Goal: Task Accomplishment & Management: Use online tool/utility

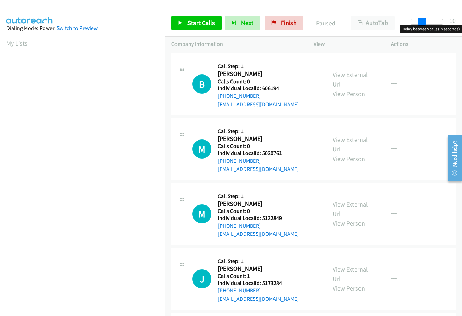
drag, startPoint x: 415, startPoint y: 24, endPoint x: 426, endPoint y: 24, distance: 10.6
click at [426, 24] on span at bounding box center [422, 22] width 8 height 8
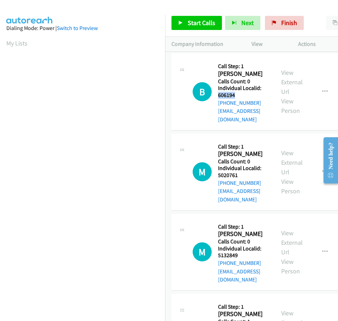
drag, startPoint x: 218, startPoint y: 94, endPoint x: 240, endPoint y: 93, distance: 21.5
click at [240, 93] on h5 "Individual Localid: 606194" at bounding box center [243, 92] width 50 height 14
copy h5 "606194"
drag, startPoint x: 219, startPoint y: 165, endPoint x: 232, endPoint y: 167, distance: 13.6
click at [240, 167] on h5 "Individual Localid: 5020761" at bounding box center [243, 172] width 50 height 14
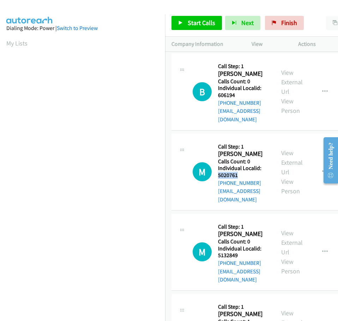
copy h5 "5020761"
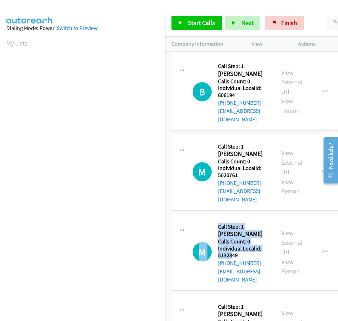
drag, startPoint x: 216, startPoint y: 239, endPoint x: 231, endPoint y: 238, distance: 14.1
click at [231, 238] on div "M Callback Scheduled Call Step: 1 Marcus Luxenburb America/New_York Calls Count…" at bounding box center [230, 252] width 76 height 64
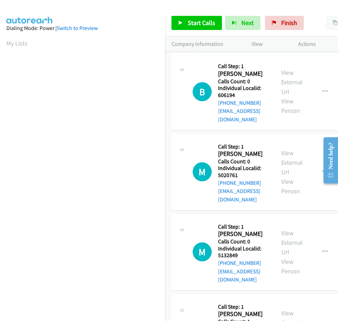
click at [239, 245] on h5 "Individual Localid: 5132849" at bounding box center [243, 252] width 50 height 14
drag, startPoint x: 219, startPoint y: 238, endPoint x: 241, endPoint y: 237, distance: 22.2
click at [241, 245] on h5 "Individual Localid: 5132849" at bounding box center [243, 252] width 50 height 14
copy h5 "5132849"
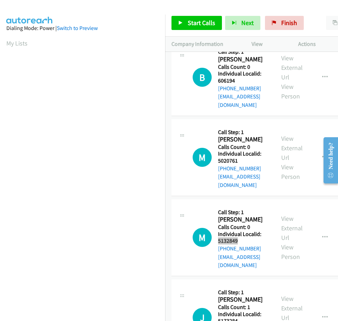
scroll to position [71, 0]
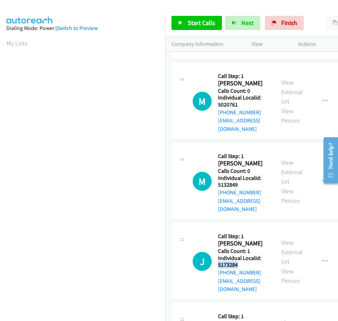
drag, startPoint x: 218, startPoint y: 239, endPoint x: 240, endPoint y: 239, distance: 22.6
click at [240, 255] on h5 "Individual Localid: 5173284" at bounding box center [243, 262] width 50 height 14
copy h5 "5173284"
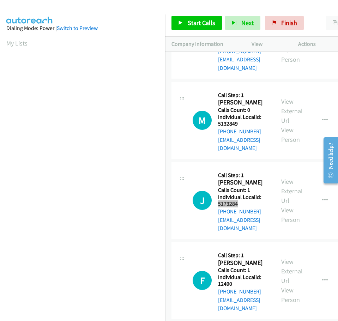
scroll to position [132, 0]
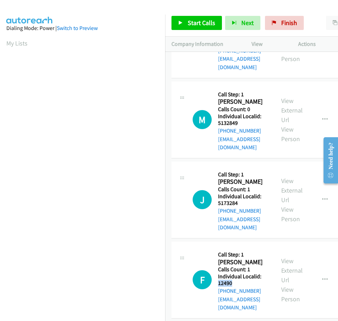
drag, startPoint x: 218, startPoint y: 249, endPoint x: 237, endPoint y: 249, distance: 18.3
click at [237, 273] on h5 "Individual Localid: 12490" at bounding box center [243, 280] width 50 height 14
copy h5 "12490"
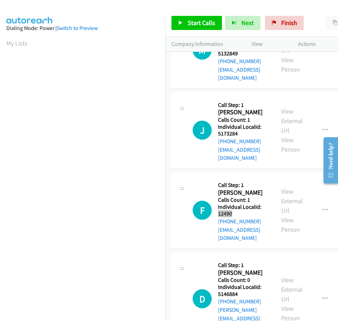
scroll to position [203, 0]
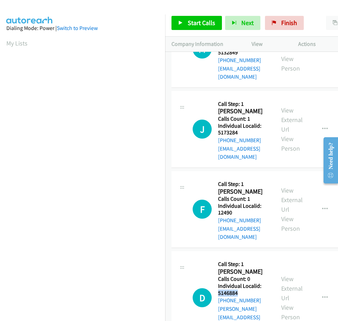
drag, startPoint x: 218, startPoint y: 252, endPoint x: 240, endPoint y: 252, distance: 22.2
click at [240, 282] on h5 "Individual Localid: 5146884" at bounding box center [243, 289] width 50 height 14
copy h5 "5146884"
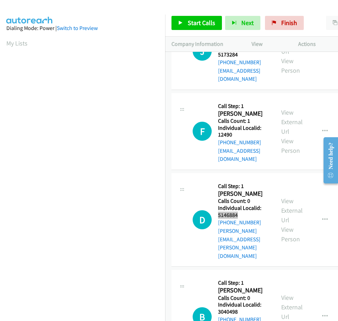
scroll to position [282, 0]
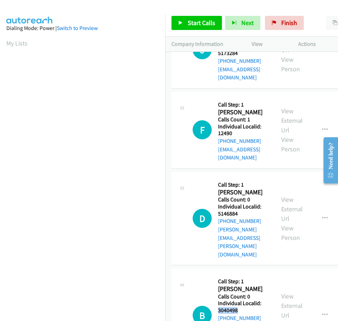
drag, startPoint x: 218, startPoint y: 242, endPoint x: 241, endPoint y: 241, distance: 23.3
click at [241, 300] on h5 "Individual Localid: 3040498" at bounding box center [243, 307] width 50 height 14
copy h5 "3040498"
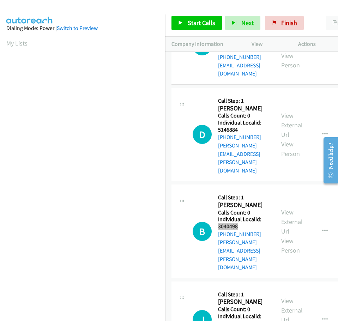
scroll to position [370, 0]
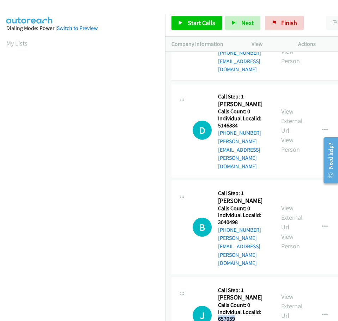
drag, startPoint x: 219, startPoint y: 227, endPoint x: 242, endPoint y: 226, distance: 23.3
click at [242, 308] on h5 "Individual Localid: 657059" at bounding box center [243, 315] width 50 height 14
copy h5 "657059"
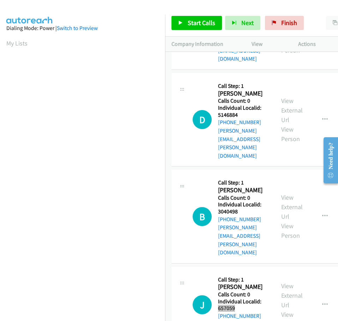
scroll to position [423, 0]
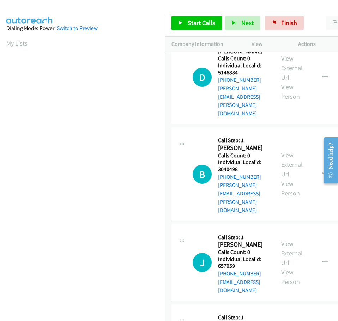
drag, startPoint x: 219, startPoint y: 246, endPoint x: 243, endPoint y: 246, distance: 24.3
copy h5 "5213951"
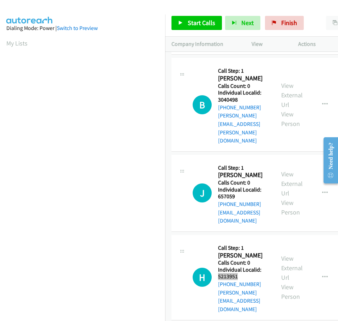
scroll to position [502, 0]
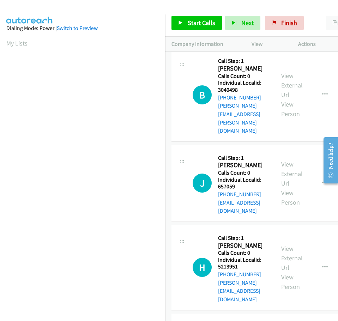
drag, startPoint x: 219, startPoint y: 237, endPoint x: 245, endPoint y: 239, distance: 26.5
copy h5 "3157982"
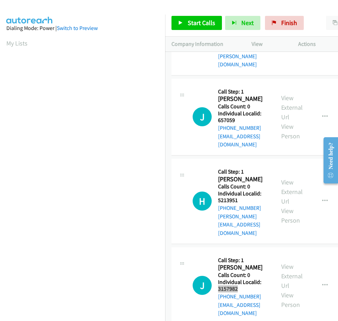
scroll to position [582, 0]
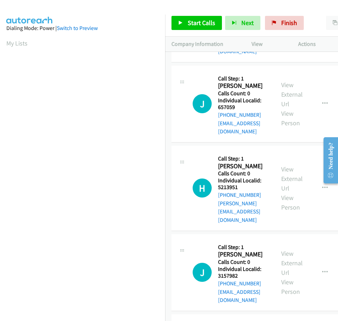
drag, startPoint x: 218, startPoint y: 229, endPoint x: 242, endPoint y: 229, distance: 24.0
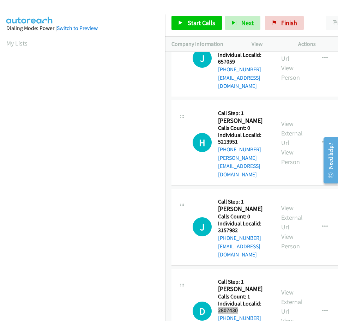
scroll to position [635, 0]
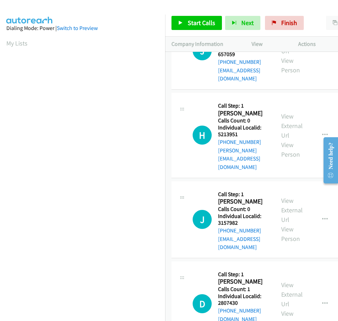
drag, startPoint x: 218, startPoint y: 251, endPoint x: 239, endPoint y: 248, distance: 20.6
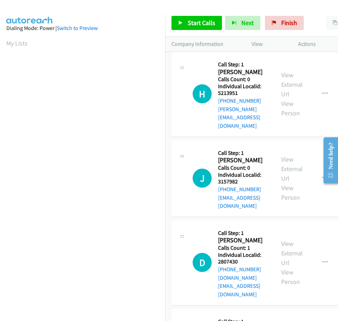
scroll to position [679, 0]
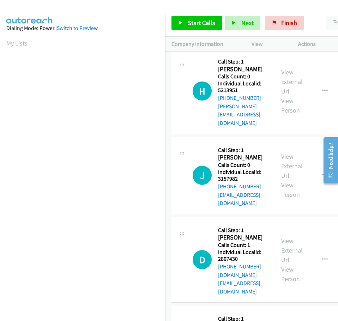
drag, startPoint x: 218, startPoint y: 278, endPoint x: 240, endPoint y: 275, distance: 22.7
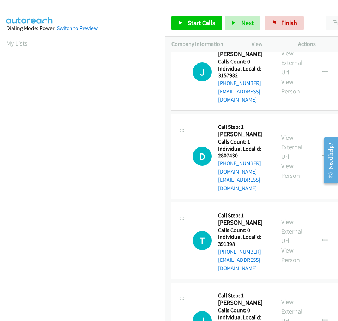
scroll to position [784, 0]
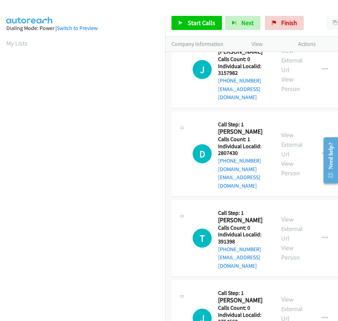
drag, startPoint x: 218, startPoint y: 243, endPoint x: 243, endPoint y: 242, distance: 25.1
click at [204, 20] on span "Start Calls" at bounding box center [201, 23] width 27 height 8
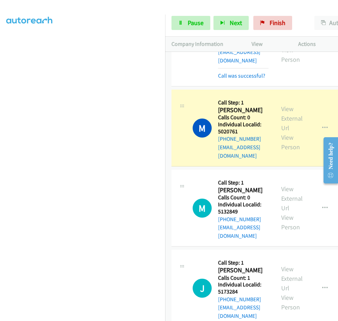
scroll to position [50, 0]
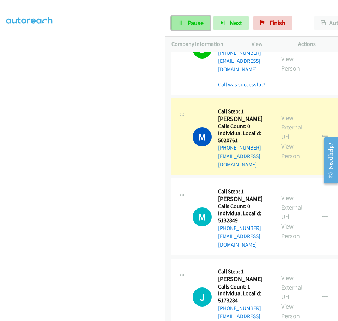
click at [201, 22] on span "Pause" at bounding box center [196, 23] width 16 height 8
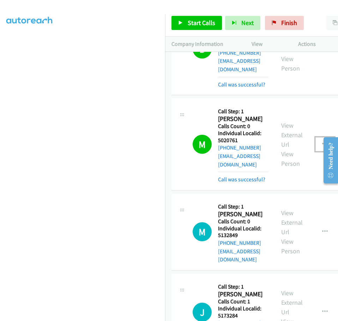
click at [325, 141] on icon "button" at bounding box center [325, 144] width 6 height 6
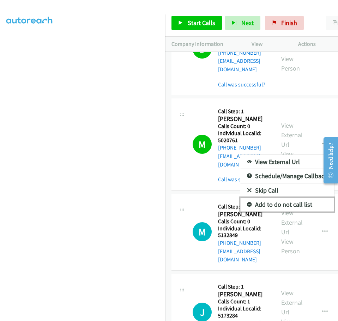
click at [249, 202] on icon at bounding box center [249, 204] width 5 height 5
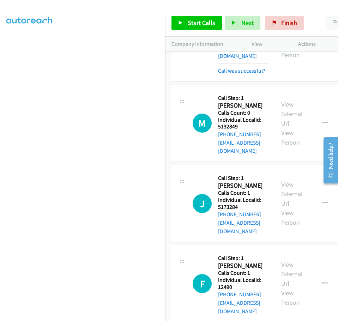
scroll to position [165, 0]
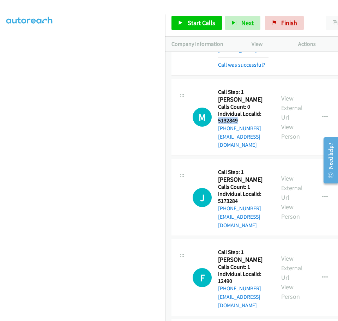
drag, startPoint x: 219, startPoint y: 104, endPoint x: 241, endPoint y: 105, distance: 22.6
click at [241, 110] on h5 "Individual Localid: 5132849" at bounding box center [243, 117] width 50 height 14
click at [201, 24] on span "Start Calls" at bounding box center [201, 23] width 27 height 8
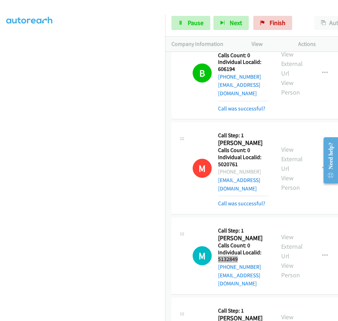
scroll to position [0, 0]
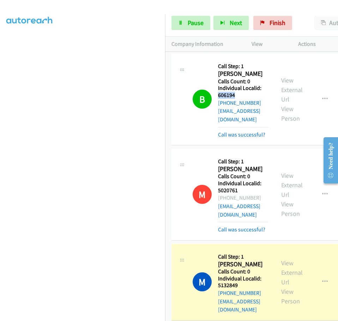
drag, startPoint x: 218, startPoint y: 95, endPoint x: 241, endPoint y: 98, distance: 23.4
click at [241, 98] on h5 "Individual Localid: 606194" at bounding box center [243, 92] width 50 height 14
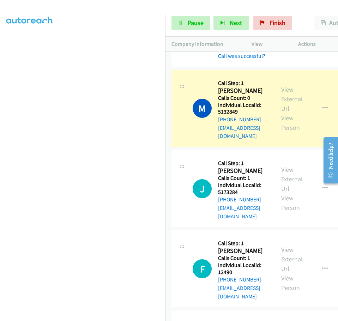
scroll to position [176, 0]
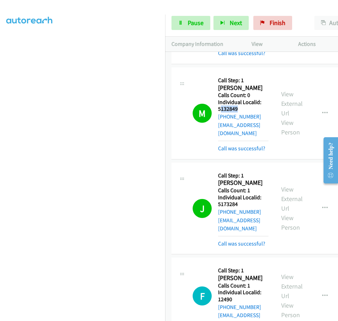
drag, startPoint x: 219, startPoint y: 93, endPoint x: 240, endPoint y: 93, distance: 20.8
click at [240, 99] on h5 "Individual Localid: 5132849" at bounding box center [243, 106] width 50 height 14
drag, startPoint x: 238, startPoint y: 93, endPoint x: 218, endPoint y: 93, distance: 20.5
click at [218, 99] on h5 "Individual Localid: 5132849" at bounding box center [243, 106] width 50 height 14
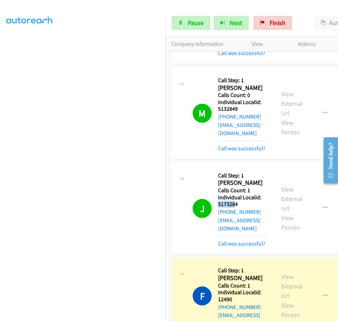
drag, startPoint x: 236, startPoint y: 180, endPoint x: 222, endPoint y: 178, distance: 13.5
click at [220, 194] on h5 "Individual Localid: 5173284" at bounding box center [243, 201] width 50 height 14
click at [241, 194] on h5 "Individual Localid: 5173284" at bounding box center [243, 201] width 50 height 14
drag, startPoint x: 242, startPoint y: 179, endPoint x: 218, endPoint y: 179, distance: 24.0
click at [218, 194] on h5 "Individual Localid: 5173284" at bounding box center [243, 201] width 50 height 14
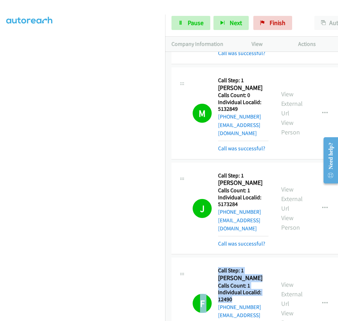
drag, startPoint x: 236, startPoint y: 265, endPoint x: 216, endPoint y: 264, distance: 19.8
click at [216, 264] on div "F Callback Scheduled Call Step: 1 Fred Le Crone America/New_York Calls Count: 1…" at bounding box center [230, 303] width 76 height 79
click at [247, 289] on h5 "Individual Localid: 12490" at bounding box center [243, 296] width 50 height 14
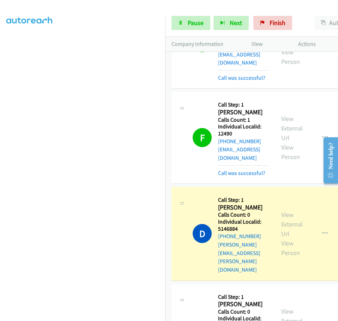
scroll to position [370, 0]
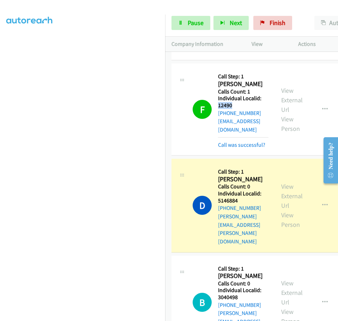
drag, startPoint x: 218, startPoint y: 73, endPoint x: 240, endPoint y: 72, distance: 21.9
click at [240, 95] on h5 "Individual Localid: 12490" at bounding box center [243, 102] width 50 height 14
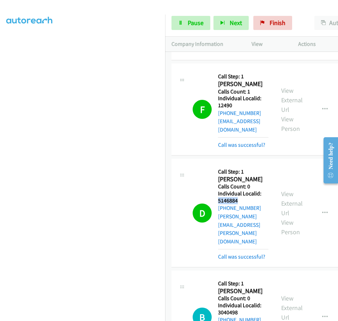
drag, startPoint x: 218, startPoint y: 160, endPoint x: 239, endPoint y: 159, distance: 20.8
click at [239, 190] on h5 "Individual Localid: 5146884" at bounding box center [243, 197] width 50 height 14
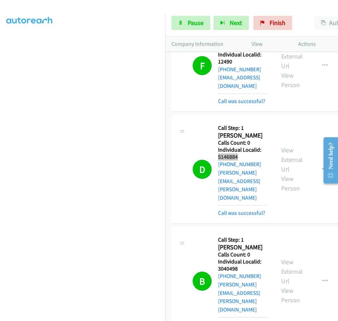
scroll to position [423, 0]
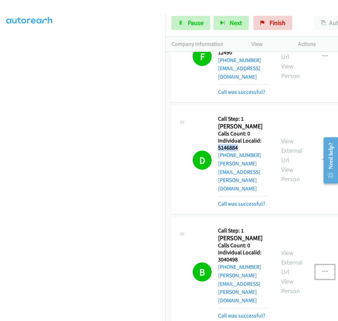
click at [323, 269] on icon "button" at bounding box center [325, 272] width 6 height 6
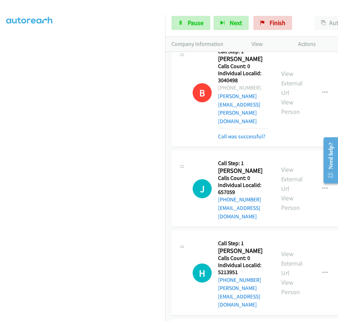
scroll to position [608, 0]
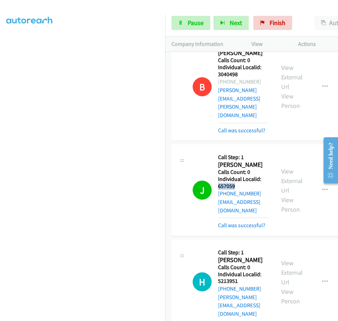
drag, startPoint x: 219, startPoint y: 96, endPoint x: 240, endPoint y: 96, distance: 21.9
click at [240, 176] on h5 "Individual Localid: 657059" at bounding box center [243, 183] width 50 height 14
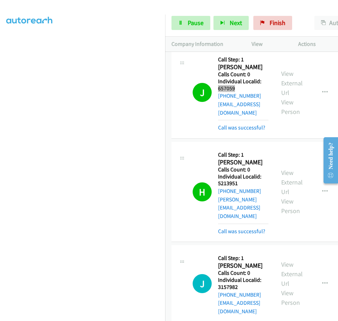
scroll to position [714, 0]
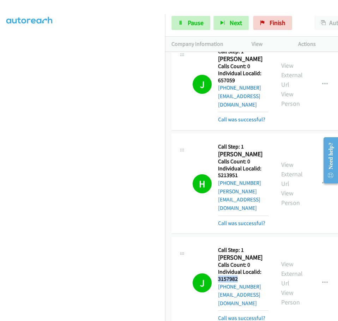
drag, startPoint x: 236, startPoint y: 163, endPoint x: 219, endPoint y: 163, distance: 17.6
click at [219, 268] on h5 "Individual Localid: 3157982" at bounding box center [243, 275] width 50 height 14
click at [327, 181] on icon "button" at bounding box center [325, 184] width 6 height 6
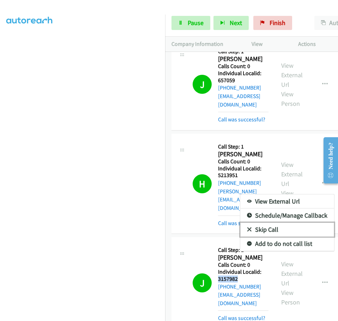
click at [251, 222] on link "Skip Call" at bounding box center [287, 229] width 94 height 14
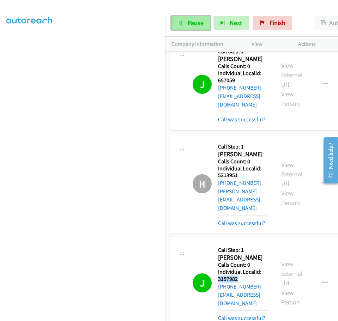
click at [199, 21] on span "Pause" at bounding box center [196, 23] width 16 height 8
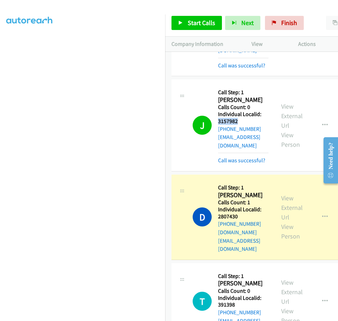
scroll to position [873, 0]
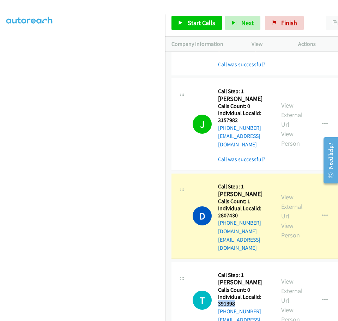
drag, startPoint x: 219, startPoint y: 161, endPoint x: 239, endPoint y: 161, distance: 20.5
click at [239, 293] on h5 "Individual Localid: 391398" at bounding box center [243, 300] width 50 height 14
drag, startPoint x: 218, startPoint y: 234, endPoint x: 240, endPoint y: 234, distance: 21.5
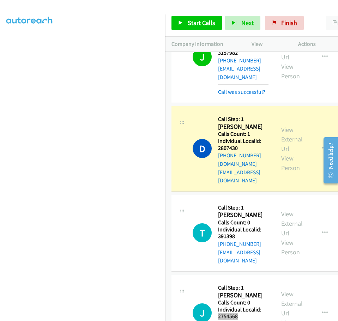
scroll to position [978, 0]
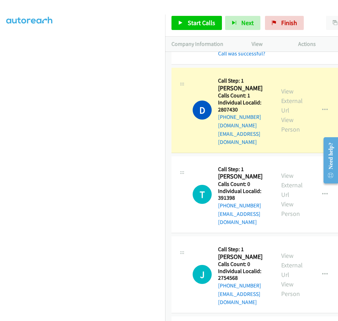
drag, startPoint x: 225, startPoint y: 201, endPoint x: 239, endPoint y: 200, distance: 14.8
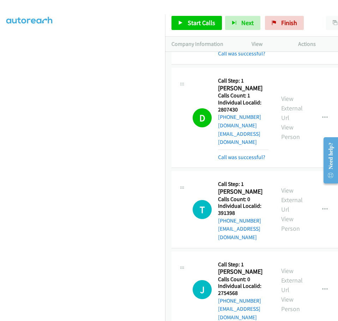
scroll to position [993, 0]
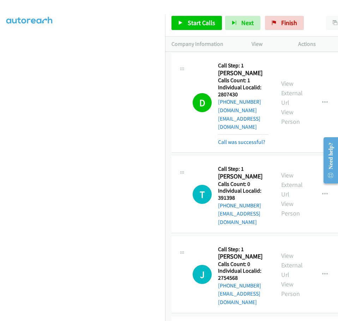
drag, startPoint x: 218, startPoint y: 271, endPoint x: 244, endPoint y: 272, distance: 26.1
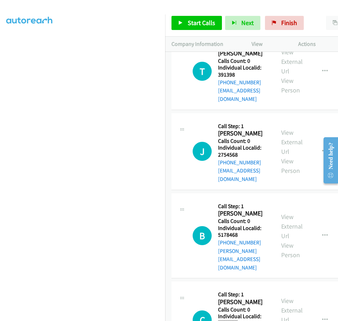
scroll to position [1117, 0]
drag, startPoint x: 218, startPoint y: 220, endPoint x: 239, endPoint y: 220, distance: 21.5
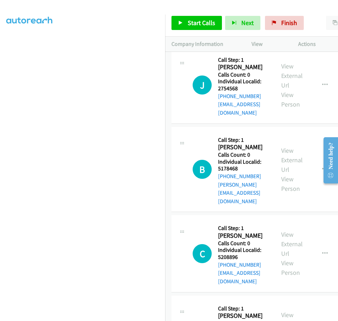
scroll to position [1196, 0]
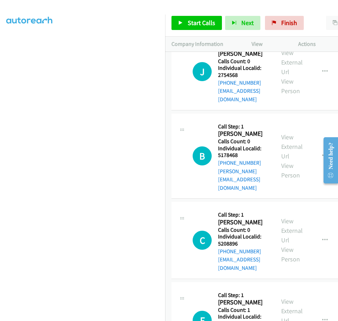
drag, startPoint x: 219, startPoint y: 212, endPoint x: 238, endPoint y: 212, distance: 19.4
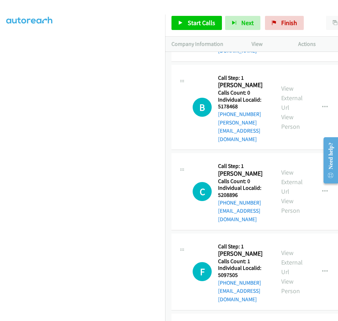
scroll to position [1249, 0]
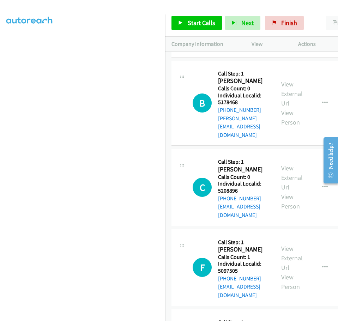
drag, startPoint x: 218, startPoint y: 232, endPoint x: 240, endPoint y: 232, distance: 22.6
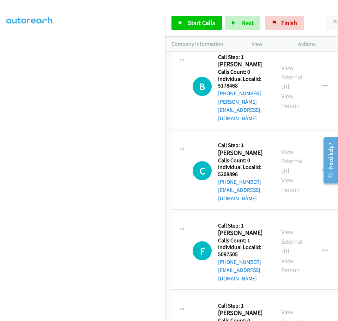
scroll to position [1346, 0]
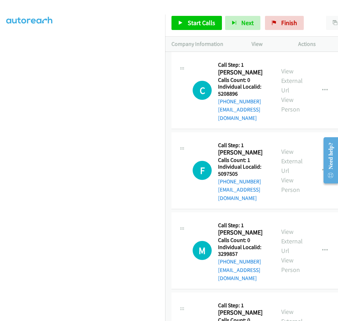
drag, startPoint x: 219, startPoint y: 207, endPoint x: 242, endPoint y: 206, distance: 22.9
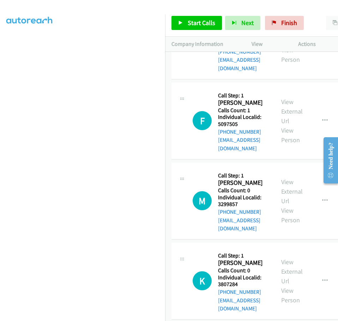
scroll to position [1399, 0]
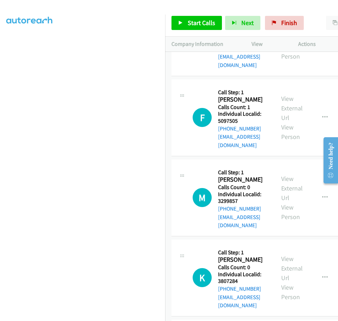
drag, startPoint x: 218, startPoint y: 225, endPoint x: 238, endPoint y: 225, distance: 19.4
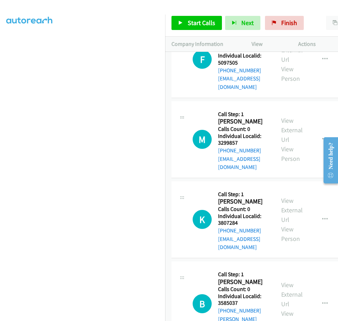
scroll to position [1461, 0]
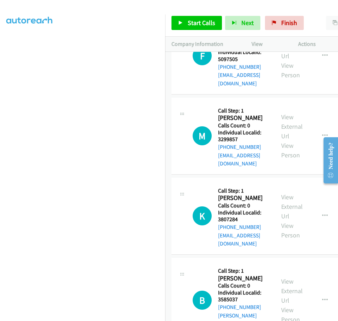
drag, startPoint x: 219, startPoint y: 236, endPoint x: 241, endPoint y: 236, distance: 22.6
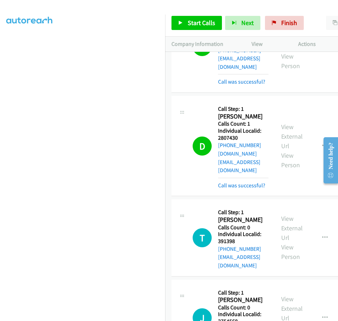
scroll to position [952, 0]
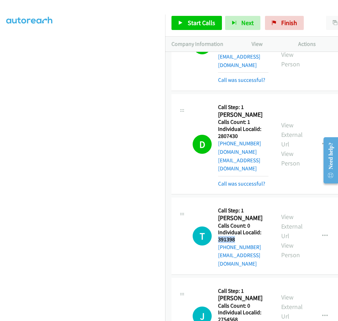
drag, startPoint x: 219, startPoint y: 98, endPoint x: 237, endPoint y: 98, distance: 18.3
click at [237, 229] on h5 "Individual Localid: 391398" at bounding box center [243, 236] width 50 height 14
drag, startPoint x: 218, startPoint y: 170, endPoint x: 241, endPoint y: 170, distance: 22.9
click at [241, 309] on h5 "Individual Localid: 2754568" at bounding box center [243, 316] width 50 height 14
drag, startPoint x: 218, startPoint y: 241, endPoint x: 243, endPoint y: 240, distance: 24.7
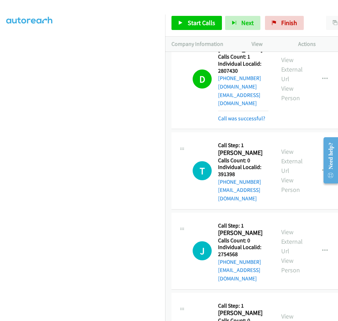
scroll to position [1040, 0]
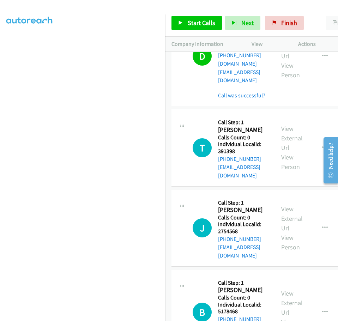
drag, startPoint x: 218, startPoint y: 224, endPoint x: 242, endPoint y: 225, distance: 24.3
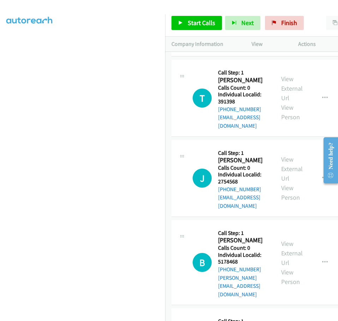
scroll to position [1111, 0]
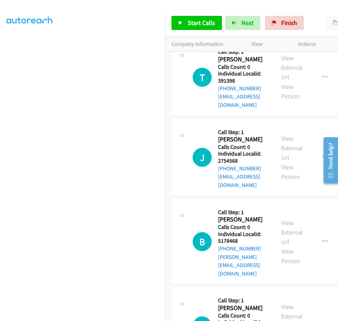
drag, startPoint x: 218, startPoint y: 225, endPoint x: 243, endPoint y: 226, distance: 24.3
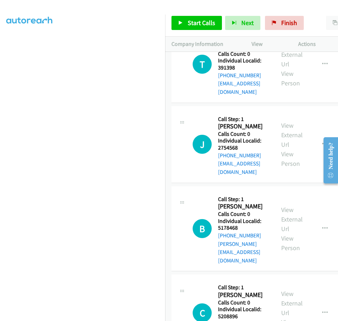
scroll to position [1155, 0]
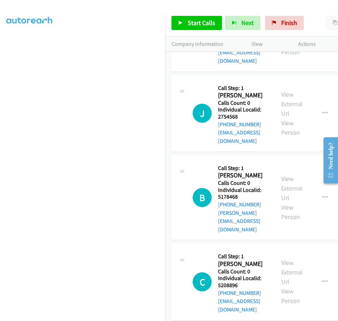
drag, startPoint x: 219, startPoint y: 253, endPoint x: 238, endPoint y: 253, distance: 18.7
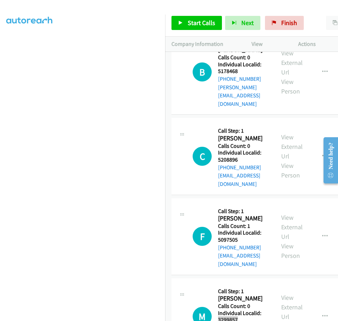
scroll to position [1296, 0]
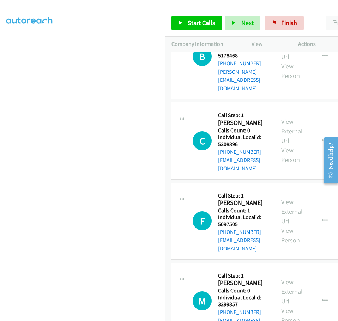
drag, startPoint x: 218, startPoint y: 185, endPoint x: 240, endPoint y: 184, distance: 22.2
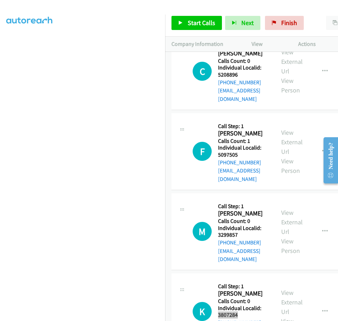
scroll to position [1375, 0]
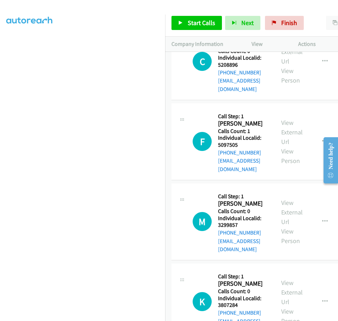
drag, startPoint x: 218, startPoint y: 178, endPoint x: 240, endPoint y: 177, distance: 22.2
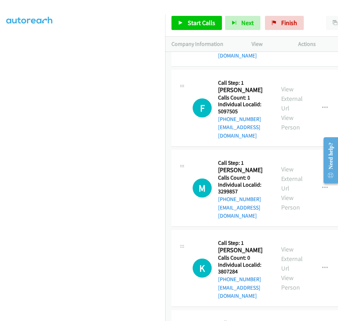
scroll to position [1419, 0]
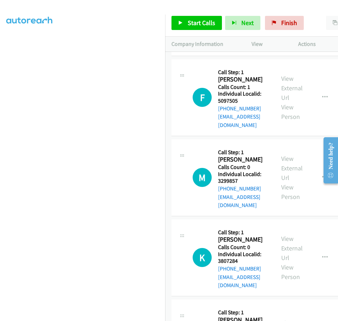
drag, startPoint x: 218, startPoint y: 204, endPoint x: 240, endPoint y: 204, distance: 21.9
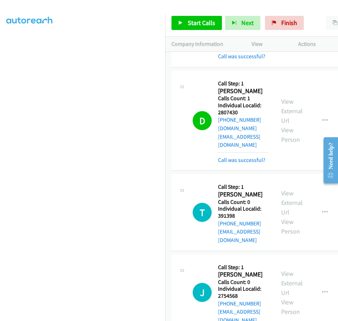
scroll to position [970, 0]
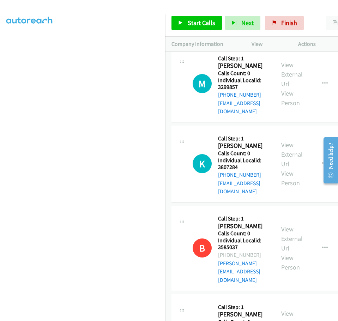
scroll to position [1516, 0]
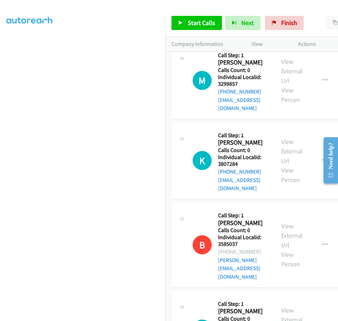
drag, startPoint x: 218, startPoint y: 180, endPoint x: 243, endPoint y: 180, distance: 24.3
drag, startPoint x: 218, startPoint y: 250, endPoint x: 234, endPoint y: 249, distance: 15.5
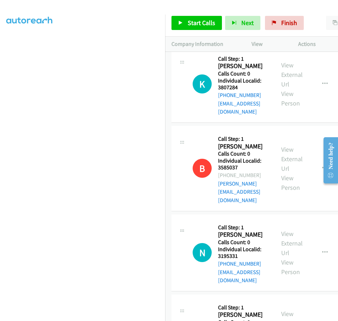
scroll to position [1631, 0]
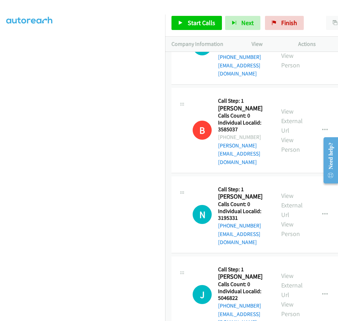
drag, startPoint x: 218, startPoint y: 208, endPoint x: 240, endPoint y: 208, distance: 22.6
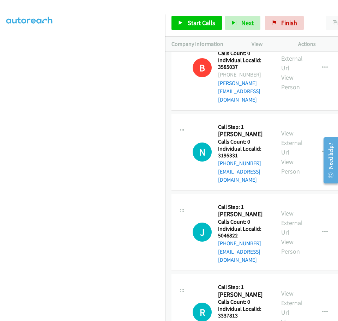
scroll to position [1745, 0]
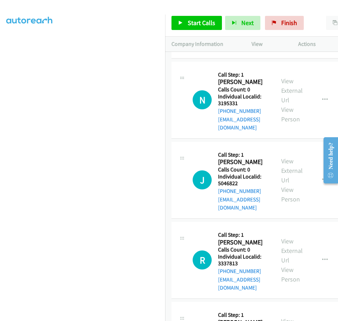
drag, startPoint x: 219, startPoint y: 166, endPoint x: 238, endPoint y: 166, distance: 18.7
drag, startPoint x: 216, startPoint y: 165, endPoint x: 232, endPoint y: 165, distance: 15.9
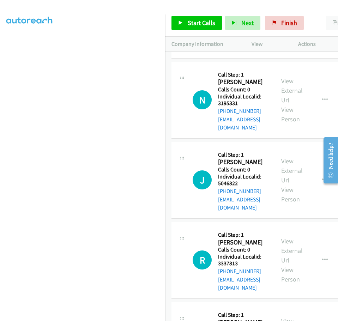
drag, startPoint x: 218, startPoint y: 166, endPoint x: 238, endPoint y: 165, distance: 20.8
drag, startPoint x: 219, startPoint y: 237, endPoint x: 239, endPoint y: 238, distance: 20.8
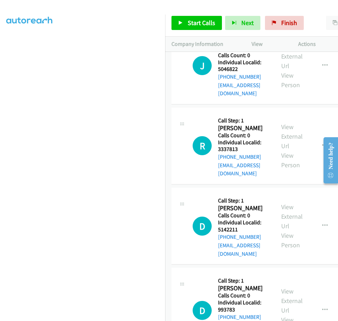
scroll to position [1860, 0]
drag, startPoint x: 219, startPoint y: 195, endPoint x: 233, endPoint y: 195, distance: 13.8
drag, startPoint x: 218, startPoint y: 195, endPoint x: 240, endPoint y: 195, distance: 21.5
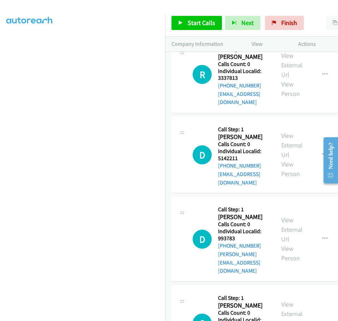
scroll to position [1948, 0]
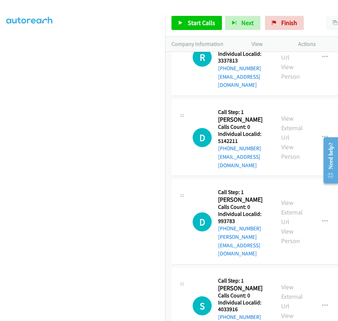
drag, startPoint x: 218, startPoint y: 176, endPoint x: 241, endPoint y: 180, distance: 22.8
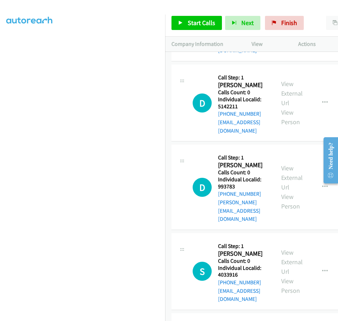
scroll to position [1983, 0]
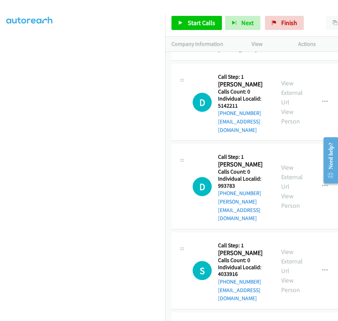
drag, startPoint x: 219, startPoint y: 215, endPoint x: 240, endPoint y: 214, distance: 21.9
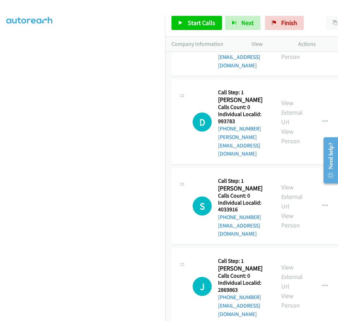
scroll to position [2057, 0]
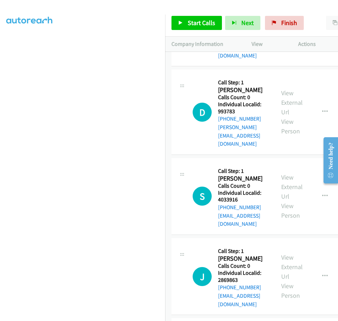
drag, startPoint x: 218, startPoint y: 212, endPoint x: 243, endPoint y: 211, distance: 25.4
drag, startPoint x: 218, startPoint y: 285, endPoint x: 240, endPoint y: 285, distance: 21.5
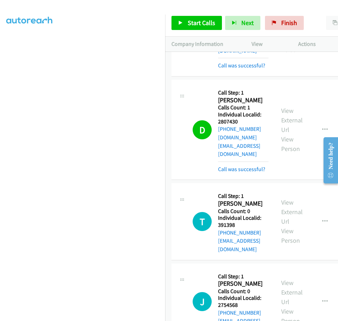
scroll to position [965, 0]
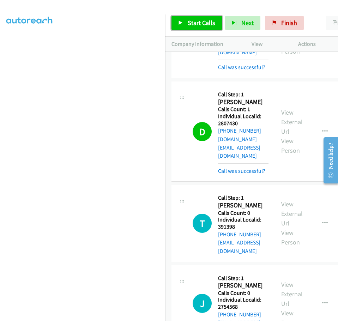
click at [187, 18] on link "Start Calls" at bounding box center [196, 23] width 50 height 14
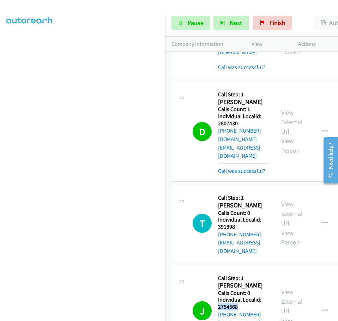
drag, startPoint x: 218, startPoint y: 157, endPoint x: 241, endPoint y: 157, distance: 23.3
click at [241, 296] on h5 "Individual Localid: 2754568" at bounding box center [243, 303] width 50 height 14
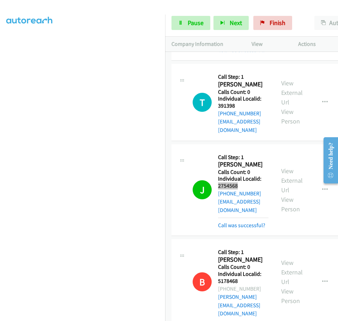
scroll to position [1088, 0]
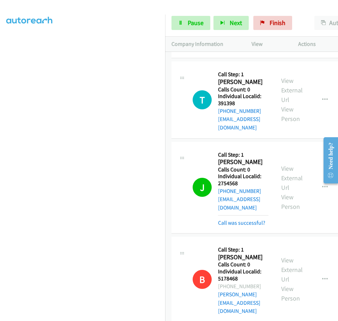
drag, startPoint x: 218, startPoint y: 191, endPoint x: 242, endPoint y: 191, distance: 24.3
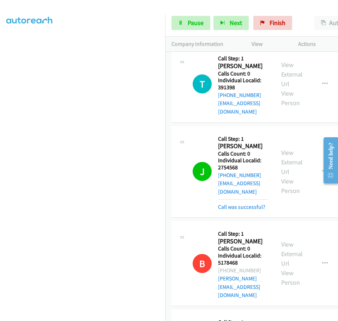
scroll to position [1141, 0]
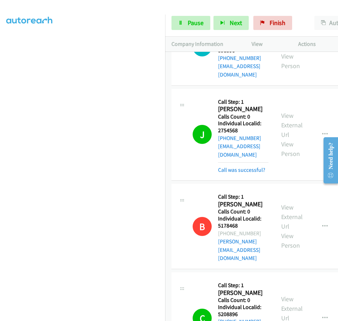
drag, startPoint x: 218, startPoint y: 226, endPoint x: 241, endPoint y: 226, distance: 23.3
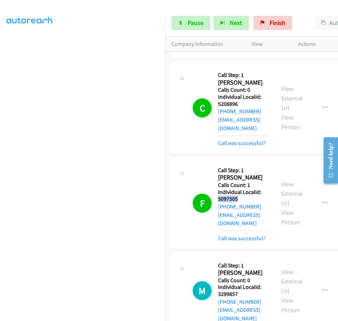
scroll to position [1352, 0]
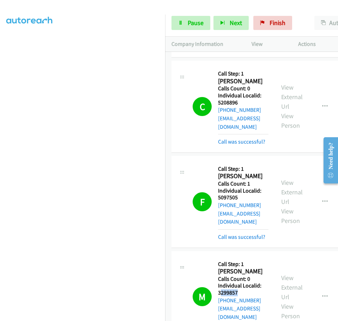
drag, startPoint x: 220, startPoint y: 100, endPoint x: 240, endPoint y: 100, distance: 20.1
click at [240, 282] on h5 "Individual Localid: 3299857" at bounding box center [243, 289] width 50 height 14
click at [218, 282] on h5 "Individual Localid: 3299857" at bounding box center [243, 289] width 50 height 14
drag, startPoint x: 218, startPoint y: 101, endPoint x: 235, endPoint y: 101, distance: 16.9
click at [235, 282] on h5 "Individual Localid: 3299857" at bounding box center [243, 289] width 50 height 14
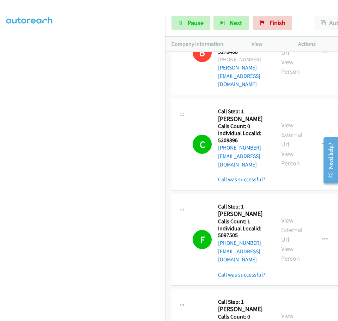
scroll to position [1317, 0]
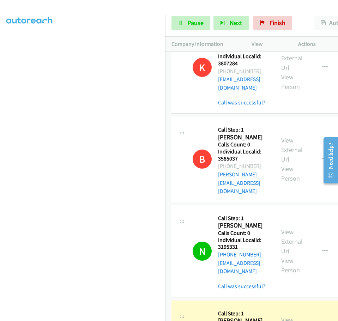
scroll to position [1687, 0]
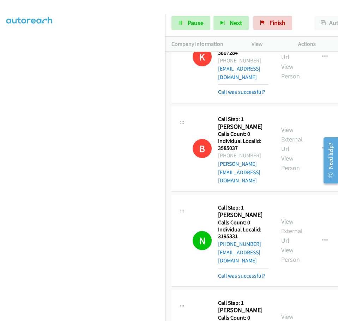
drag, startPoint x: 219, startPoint y: 99, endPoint x: 243, endPoint y: 99, distance: 24.3
drag, startPoint x: 218, startPoint y: 185, endPoint x: 241, endPoint y: 185, distance: 23.3
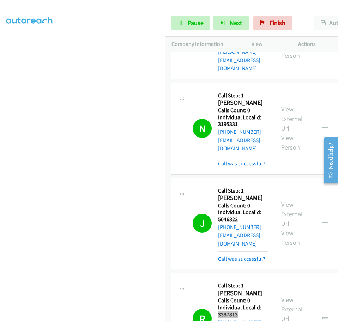
scroll to position [1837, 0]
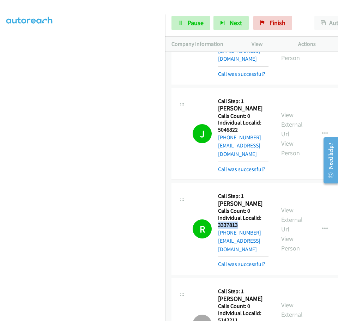
scroll to position [1934, 0]
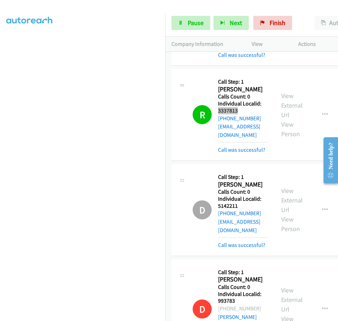
scroll to position [2022, 0]
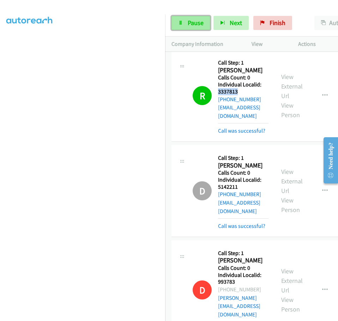
click at [196, 22] on span "Pause" at bounding box center [196, 23] width 16 height 8
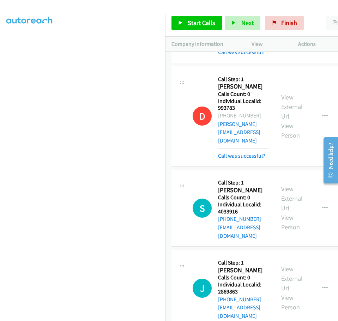
scroll to position [2190, 0]
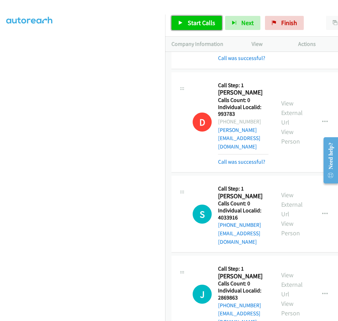
click at [189, 25] on span "Start Calls" at bounding box center [201, 23] width 27 height 8
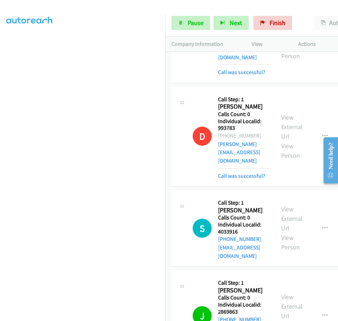
scroll to position [2091, 0]
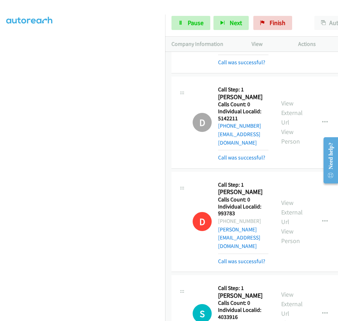
drag, startPoint x: 219, startPoint y: 113, endPoint x: 240, endPoint y: 114, distance: 21.2
drag, startPoint x: 218, startPoint y: 201, endPoint x: 236, endPoint y: 201, distance: 17.3
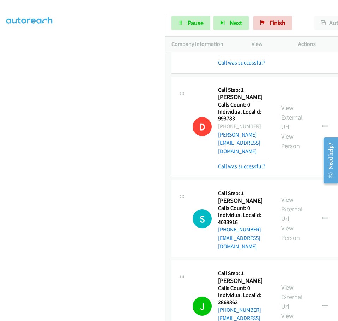
scroll to position [2238, 0]
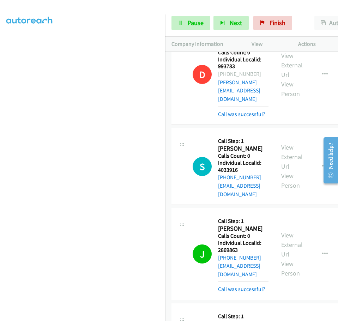
drag, startPoint x: 155, startPoint y: 227, endPoint x: 6, endPoint y: 166, distance: 160.9
click at [4, 167] on aside "Dialing Mode: Power | Switch to Preview My Lists" at bounding box center [82, 140] width 165 height 390
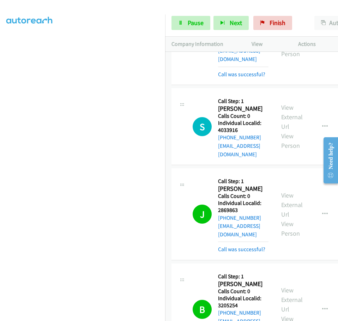
scroll to position [2283, 0]
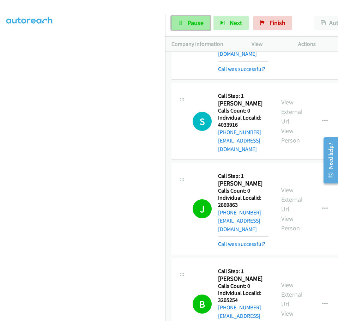
click at [192, 22] on span "Pause" at bounding box center [196, 23] width 16 height 8
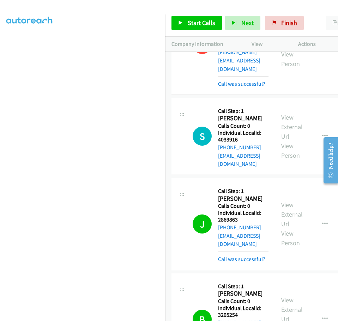
scroll to position [2298, 0]
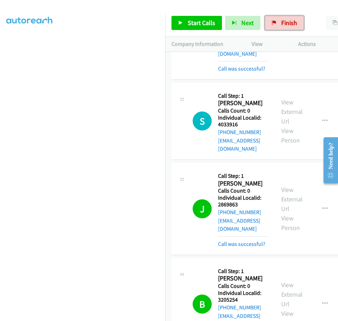
drag, startPoint x: 291, startPoint y: 19, endPoint x: 198, endPoint y: 24, distance: 92.1
click at [291, 19] on span "Finish" at bounding box center [289, 23] width 16 height 8
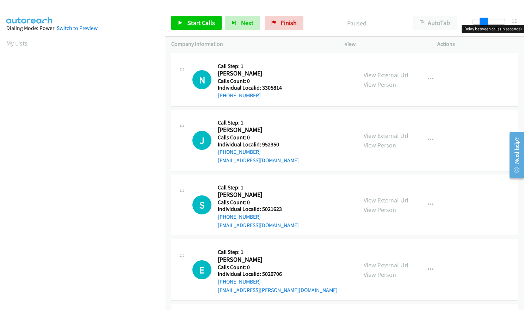
drag, startPoint x: 478, startPoint y: 24, endPoint x: 488, endPoint y: 22, distance: 10.7
click at [488, 22] on div at bounding box center [489, 22] width 32 height 6
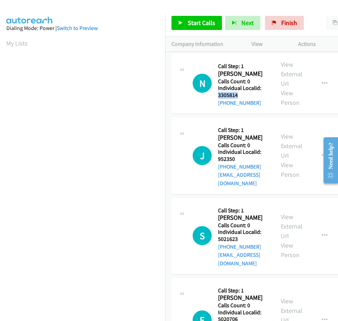
drag, startPoint x: 218, startPoint y: 95, endPoint x: 240, endPoint y: 94, distance: 21.9
click at [240, 94] on h5 "Individual Localid: 3305814" at bounding box center [243, 92] width 50 height 14
copy h5 "3305814"
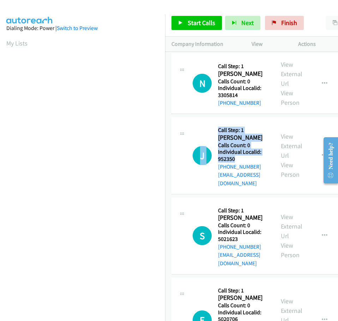
drag, startPoint x: 217, startPoint y: 159, endPoint x: 240, endPoint y: 158, distance: 22.9
click at [240, 158] on div "J Callback Scheduled Call Step: 1 [PERSON_NAME] America/[GEOGRAPHIC_DATA] Calls…" at bounding box center [229, 155] width 75 height 64
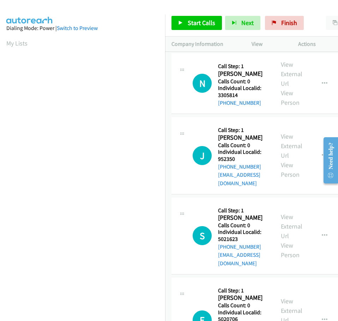
drag, startPoint x: 228, startPoint y: 158, endPoint x: 197, endPoint y: 177, distance: 36.4
click at [197, 177] on div "J Callback Scheduled Call Step: 1 [PERSON_NAME] America/[GEOGRAPHIC_DATA] Calls…" at bounding box center [229, 155] width 75 height 64
drag, startPoint x: 218, startPoint y: 160, endPoint x: 234, endPoint y: 158, distance: 15.7
click at [235, 158] on h5 "Individual Localid: 952350" at bounding box center [243, 155] width 50 height 14
copy h5 "952350"
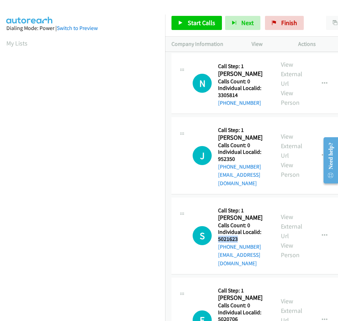
drag, startPoint x: 219, startPoint y: 230, endPoint x: 241, endPoint y: 229, distance: 22.6
click at [241, 229] on h5 "Individual Localid: 5021623" at bounding box center [243, 235] width 50 height 14
copy h5 "5021623"
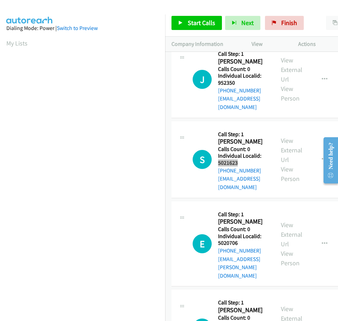
scroll to position [79, 0]
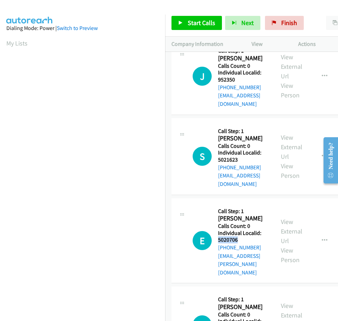
drag, startPoint x: 218, startPoint y: 222, endPoint x: 239, endPoint y: 222, distance: 21.2
click at [239, 230] on h5 "Individual Localid: 5020706" at bounding box center [243, 237] width 50 height 14
copy h5 "5020706"
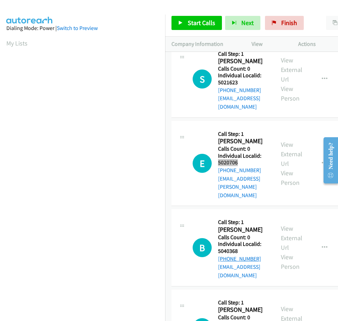
scroll to position [159, 0]
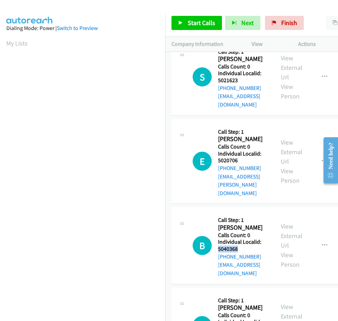
drag, startPoint x: 219, startPoint y: 215, endPoint x: 241, endPoint y: 217, distance: 22.3
click at [241, 238] on h5 "Individual Localid: 5040368" at bounding box center [243, 245] width 50 height 14
copy h5 "5040368"
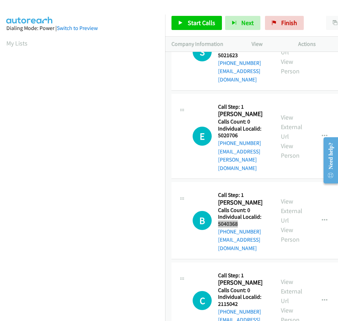
scroll to position [194, 0]
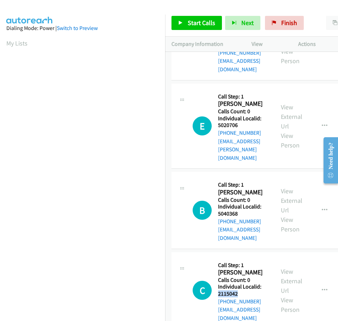
drag, startPoint x: 219, startPoint y: 251, endPoint x: 240, endPoint y: 251, distance: 21.9
click at [240, 283] on h5 "Individual Localid: 2115042" at bounding box center [243, 290] width 50 height 14
copy h5 "2115042"
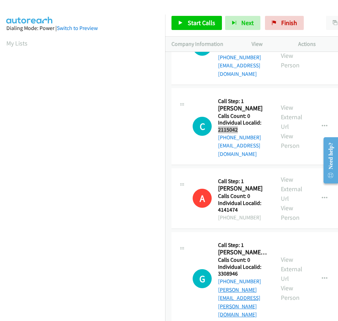
scroll to position [361, 0]
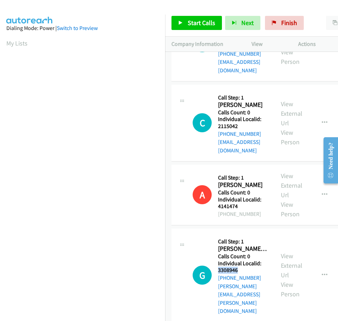
drag, startPoint x: 218, startPoint y: 220, endPoint x: 241, endPoint y: 220, distance: 22.9
click at [241, 260] on h5 "Individual Localid: 3308946" at bounding box center [243, 267] width 50 height 14
copy h5 "3308946"
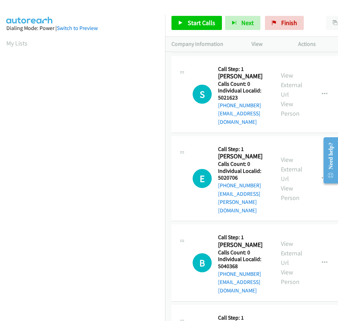
scroll to position [141, 0]
click at [323, 92] on icon "button" at bounding box center [325, 95] width 6 height 6
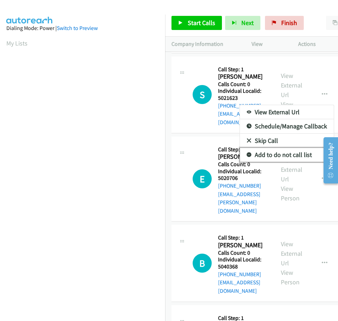
click at [246, 153] on icon at bounding box center [248, 155] width 5 height 5
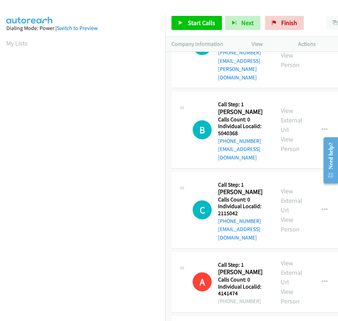
scroll to position [282, 0]
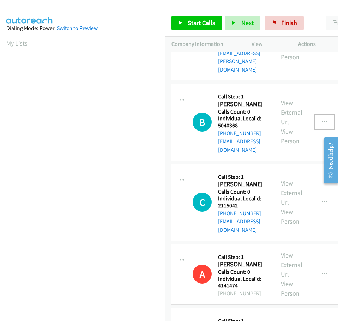
click at [321, 115] on button "button" at bounding box center [324, 122] width 19 height 14
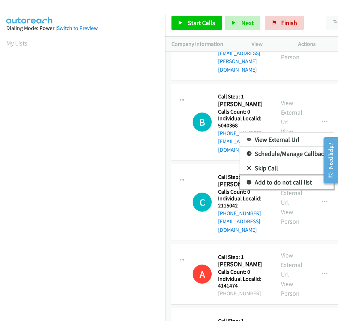
click at [250, 180] on icon at bounding box center [248, 182] width 5 height 5
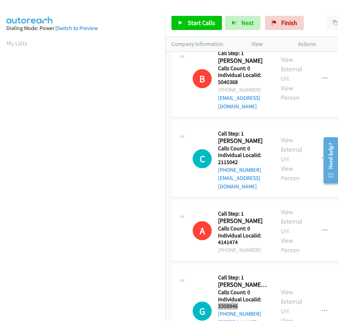
scroll to position [344, 0]
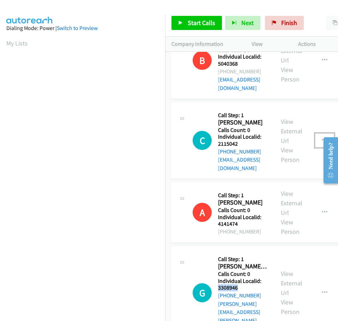
click at [325, 137] on icon "button" at bounding box center [325, 140] width 6 height 6
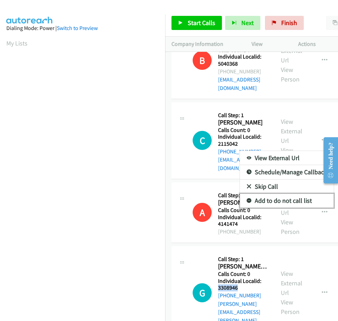
click at [250, 198] on icon at bounding box center [248, 200] width 5 height 5
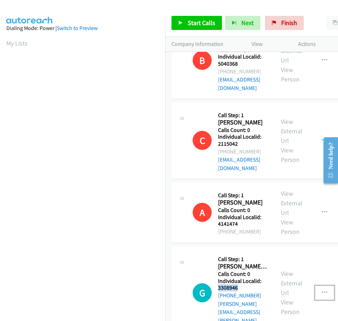
click at [323, 290] on icon "button" at bounding box center [325, 293] width 6 height 6
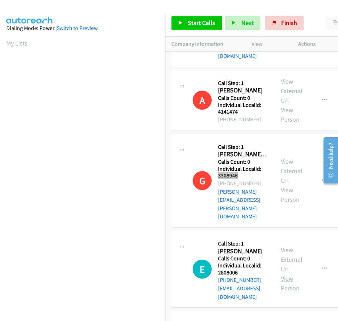
scroll to position [458, 0]
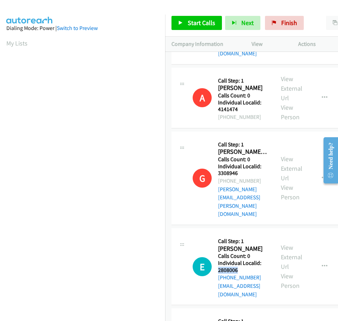
drag, startPoint x: 218, startPoint y: 194, endPoint x: 241, endPoint y: 194, distance: 22.9
click at [241, 259] on h5 "Individual Localid: 2808006" at bounding box center [243, 266] width 50 height 14
copy h5 "2808006"
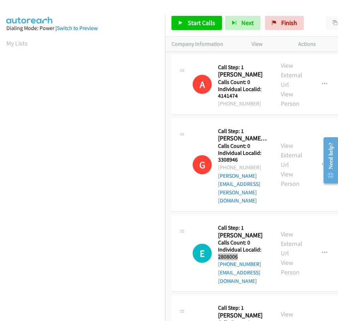
scroll to position [538, 0]
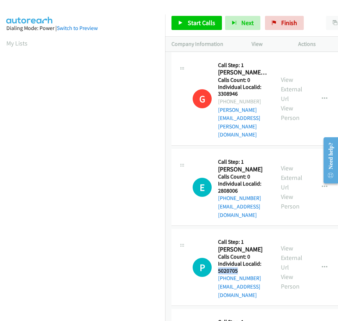
drag, startPoint x: 218, startPoint y: 187, endPoint x: 240, endPoint y: 187, distance: 22.2
click at [240, 260] on h5 "Individual Localid: 5020705" at bounding box center [243, 267] width 50 height 14
copy h5 "5020705"
drag, startPoint x: 219, startPoint y: 259, endPoint x: 239, endPoint y: 259, distance: 20.1
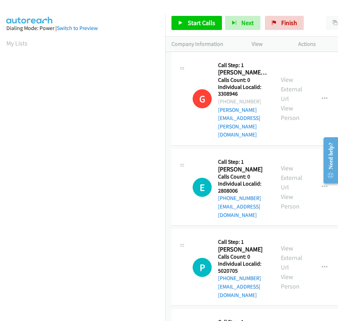
copy h5 "5053340"
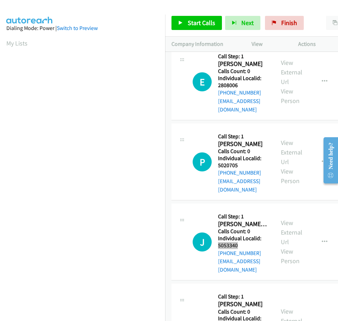
scroll to position [652, 0]
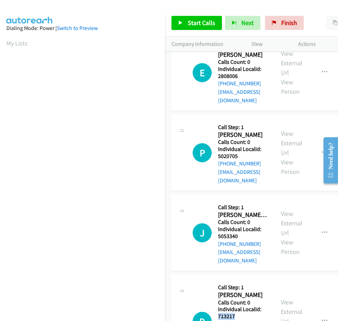
drag, startPoint x: 219, startPoint y: 217, endPoint x: 239, endPoint y: 217, distance: 20.5
click at [239, 306] on h5 "Individual Localid: 713217" at bounding box center [243, 313] width 50 height 14
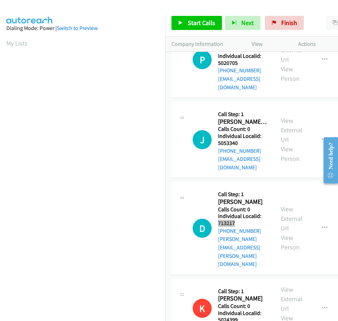
scroll to position [758, 0]
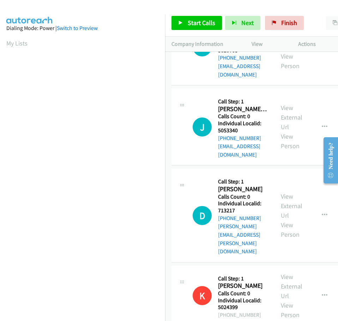
drag, startPoint x: 218, startPoint y: 247, endPoint x: 240, endPoint y: 247, distance: 21.5
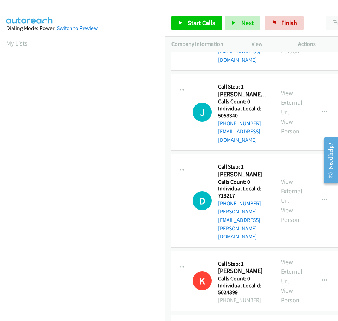
scroll to position [828, 0]
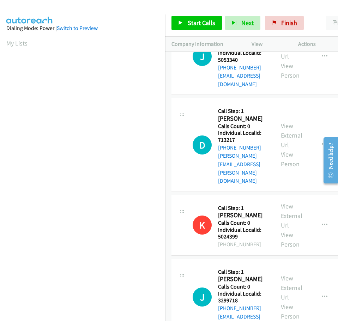
drag, startPoint x: 218, startPoint y: 248, endPoint x: 239, endPoint y: 248, distance: 21.2
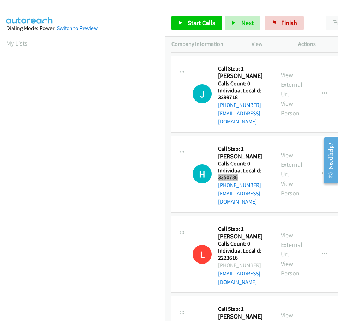
scroll to position [1040, 0]
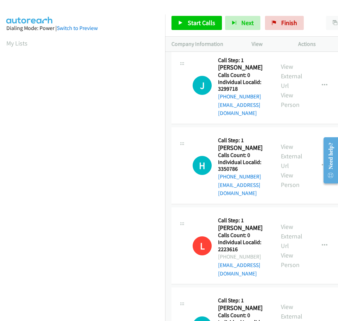
drag, startPoint x: 219, startPoint y: 180, endPoint x: 243, endPoint y: 178, distance: 24.0
click at [243, 315] on h5 "Individual Localid: 1085422" at bounding box center [243, 326] width 50 height 14
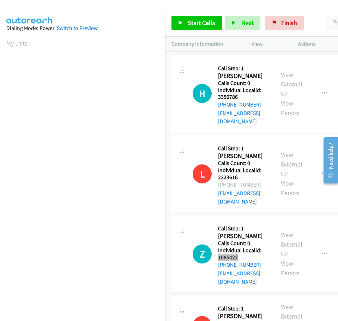
scroll to position [1137, 0]
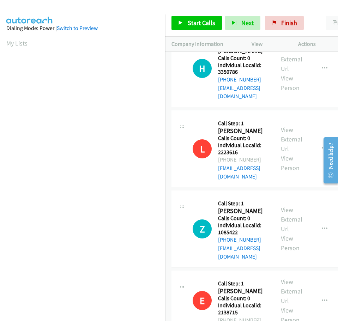
drag, startPoint x: 218, startPoint y: 217, endPoint x: 239, endPoint y: 217, distance: 21.5
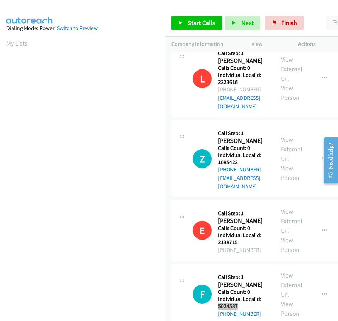
scroll to position [1216, 0]
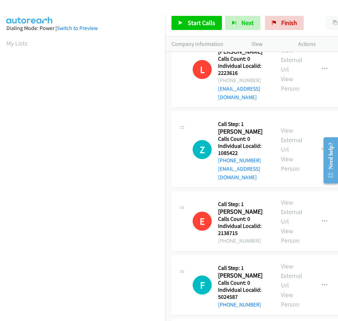
drag, startPoint x: 218, startPoint y: 202, endPoint x: 241, endPoint y: 203, distance: 23.3
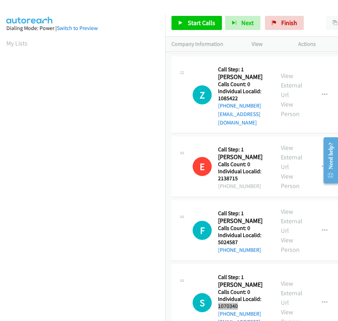
scroll to position [1304, 0]
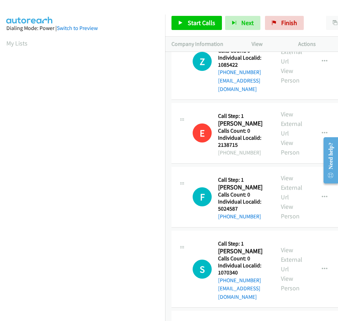
drag, startPoint x: 219, startPoint y: 185, endPoint x: 242, endPoint y: 186, distance: 23.3
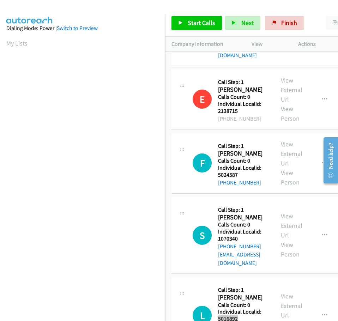
scroll to position [1349, 0]
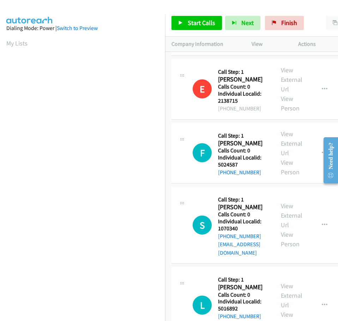
drag, startPoint x: 218, startPoint y: 214, endPoint x: 239, endPoint y: 214, distance: 21.9
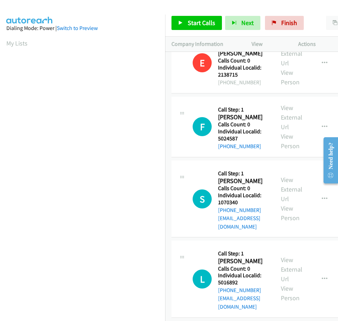
scroll to position [1375, 0]
drag, startPoint x: 320, startPoint y: 107, endPoint x: 317, endPoint y: 112, distance: 6.4
click at [320, 271] on button "button" at bounding box center [324, 278] width 19 height 14
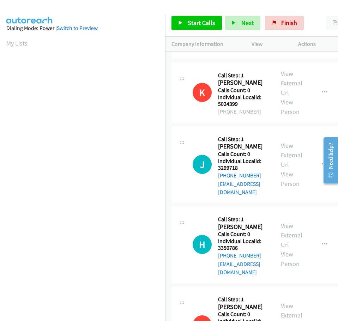
scroll to position [943, 0]
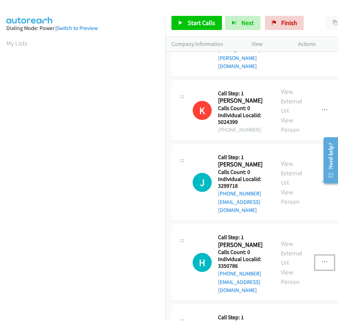
drag, startPoint x: 326, startPoint y: 124, endPoint x: 322, endPoint y: 126, distance: 4.3
click at [326, 259] on icon "button" at bounding box center [325, 262] width 6 height 6
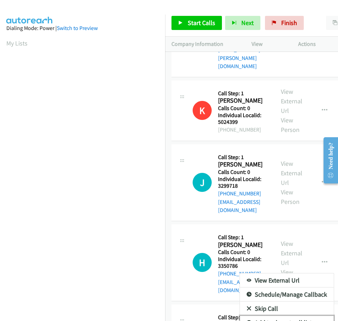
click at [245, 315] on link "Add to do not call list" at bounding box center [287, 323] width 94 height 14
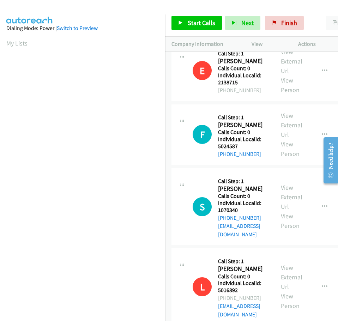
scroll to position [1419, 0]
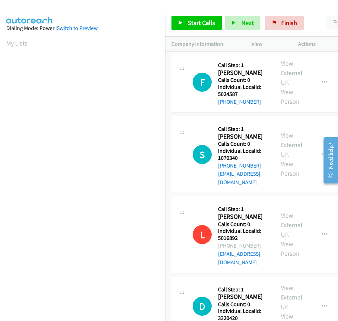
drag, startPoint x: 216, startPoint y: 208, endPoint x: 233, endPoint y: 207, distance: 17.6
drag, startPoint x: 218, startPoint y: 208, endPoint x: 241, endPoint y: 207, distance: 23.3
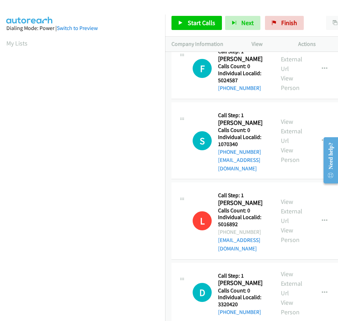
scroll to position [1454, 0]
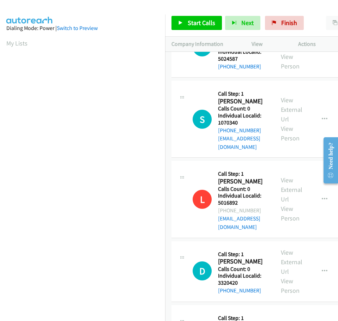
drag, startPoint x: 219, startPoint y: 242, endPoint x: 243, endPoint y: 243, distance: 24.7
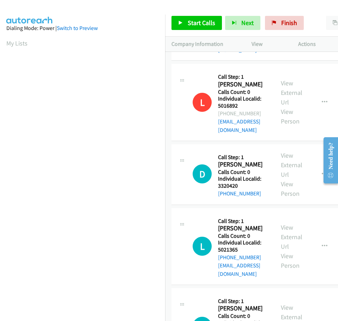
scroll to position [1569, 0]
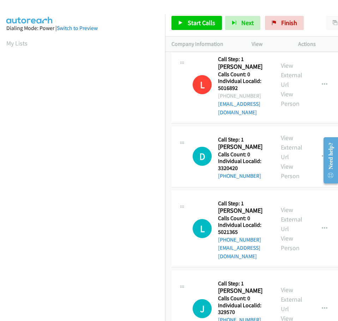
drag, startPoint x: 218, startPoint y: 201, endPoint x: 239, endPoint y: 201, distance: 20.8
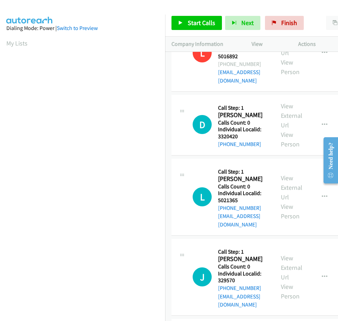
scroll to position [1613, 0]
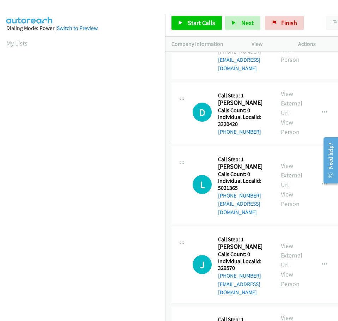
drag, startPoint x: 224, startPoint y: 220, endPoint x: 240, endPoint y: 220, distance: 15.9
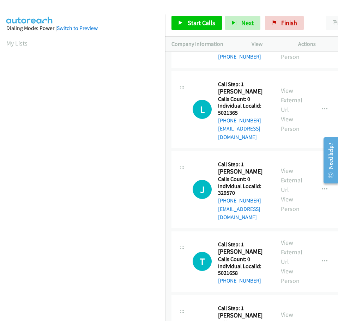
scroll to position [1701, 0]
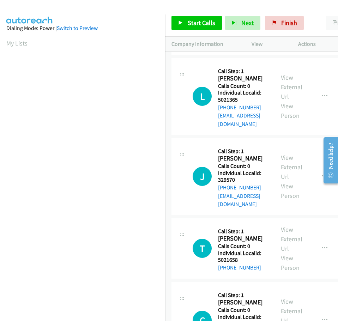
drag, startPoint x: 219, startPoint y: 203, endPoint x: 242, endPoint y: 203, distance: 23.3
drag, startPoint x: 218, startPoint y: 276, endPoint x: 240, endPoint y: 275, distance: 22.6
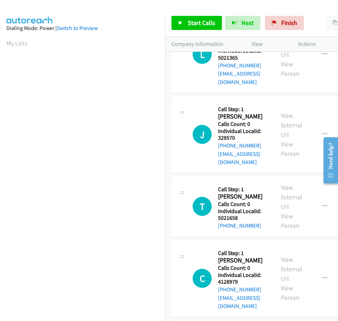
scroll to position [1780, 0]
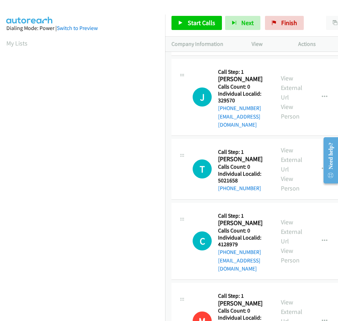
drag, startPoint x: 232, startPoint y: 191, endPoint x: 222, endPoint y: 200, distance: 13.0
drag, startPoint x: 216, startPoint y: 196, endPoint x: 241, endPoint y: 195, distance: 24.7
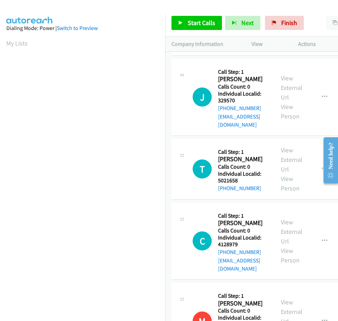
drag, startPoint x: 218, startPoint y: 195, endPoint x: 245, endPoint y: 195, distance: 27.2
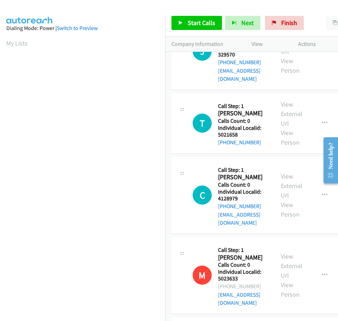
scroll to position [1829, 0]
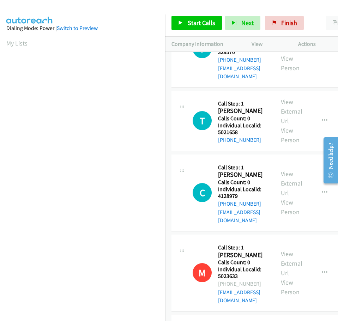
drag, startPoint x: 219, startPoint y: 221, endPoint x: 239, endPoint y: 220, distance: 20.8
drag, startPoint x: 217, startPoint y: 291, endPoint x: 238, endPoint y: 291, distance: 20.8
click at [193, 22] on span "Start Calls" at bounding box center [201, 23] width 27 height 8
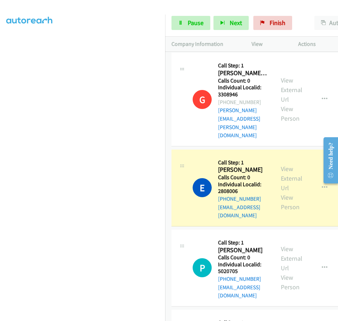
scroll to position [591, 0]
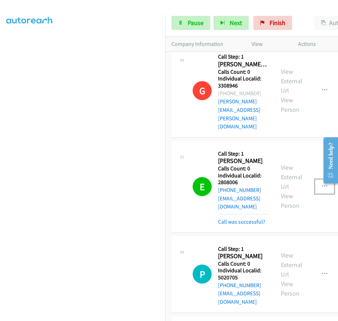
click at [323, 184] on icon "button" at bounding box center [325, 187] width 6 height 6
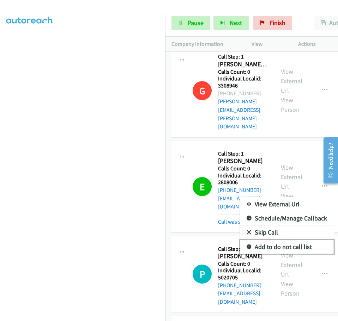
click at [251, 245] on icon at bounding box center [248, 247] width 5 height 5
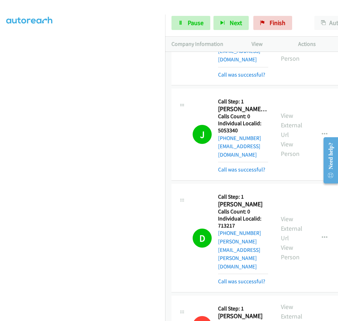
scroll to position [855, 0]
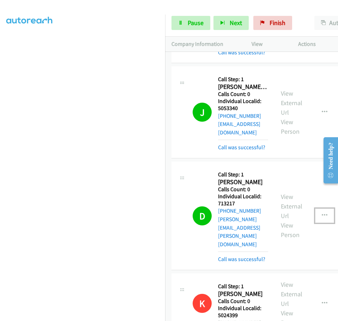
click at [329, 208] on button "button" at bounding box center [324, 215] width 19 height 14
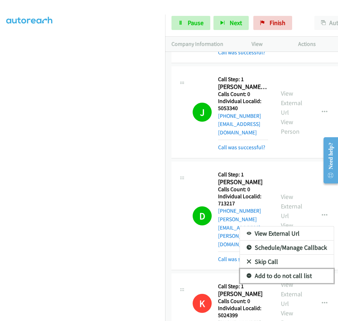
click at [250, 274] on icon at bounding box center [248, 276] width 5 height 5
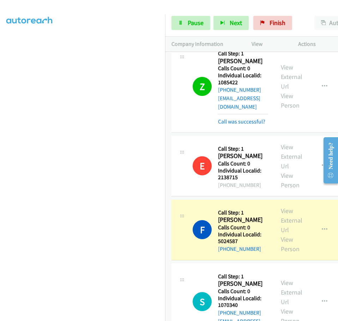
scroll to position [1409, 0]
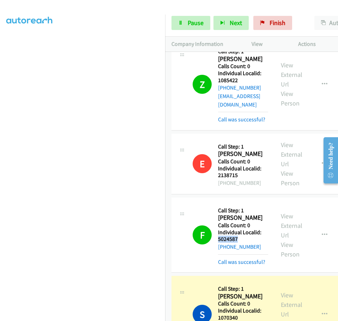
drag, startPoint x: 219, startPoint y: 82, endPoint x: 239, endPoint y: 82, distance: 20.1
click at [239, 229] on h5 "Individual Localid: 5024587" at bounding box center [243, 236] width 50 height 14
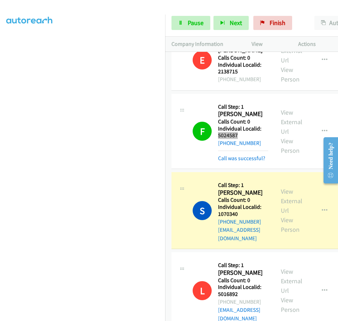
scroll to position [1541, 0]
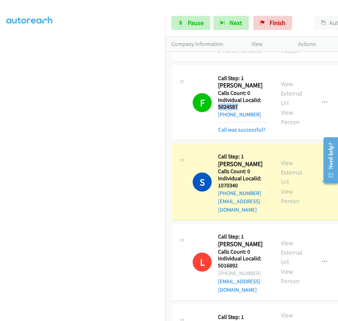
drag, startPoint x: 250, startPoint y: 285, endPoint x: 246, endPoint y: 257, distance: 28.6
drag, startPoint x: 216, startPoint y: 171, endPoint x: 240, endPoint y: 171, distance: 23.6
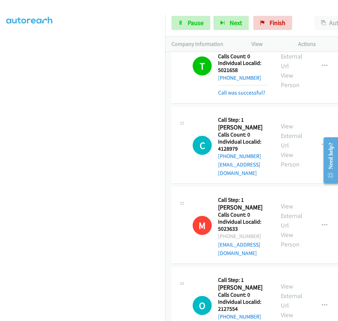
scroll to position [2093, 0]
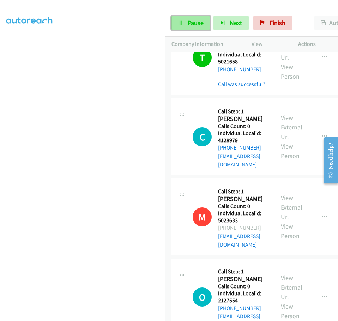
drag, startPoint x: 191, startPoint y: 25, endPoint x: 194, endPoint y: 27, distance: 3.6
click at [191, 25] on span "Pause" at bounding box center [196, 23] width 16 height 8
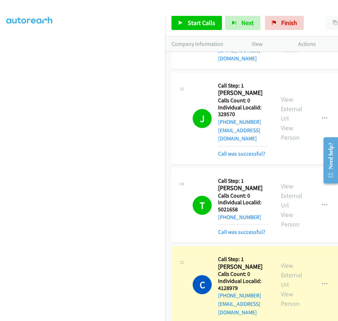
scroll to position [1944, 0]
